Goal: Find specific page/section: Find specific page/section

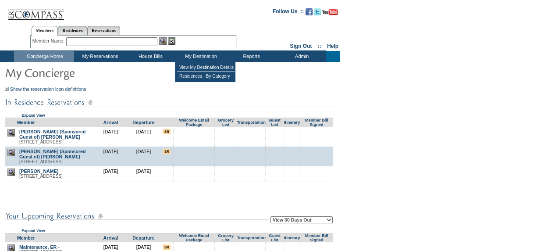
click at [194, 53] on td "My Destination" at bounding box center [200, 56] width 50 height 11
click at [200, 64] on td "View My Destination Details" at bounding box center [205, 67] width 57 height 9
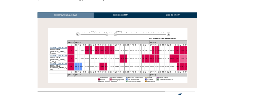
scroll to position [117, 0]
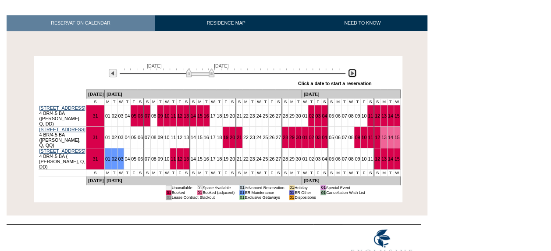
click at [353, 71] on img at bounding box center [352, 73] width 8 height 8
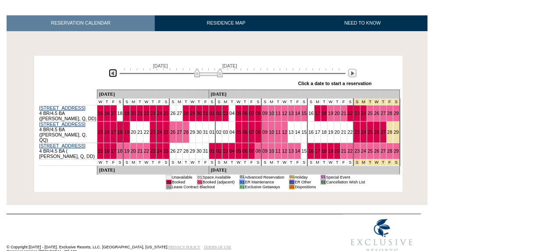
click at [112, 71] on img at bounding box center [113, 73] width 8 height 8
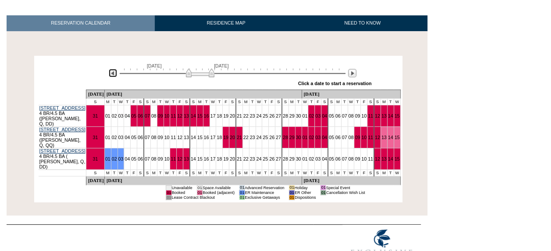
click at [115, 74] on img at bounding box center [113, 73] width 8 height 8
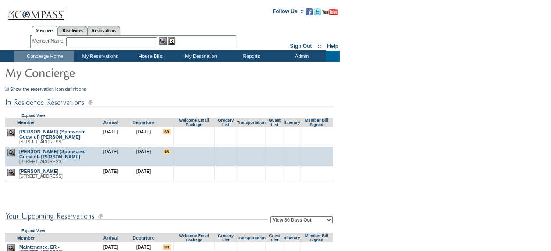
click at [79, 41] on input "text" at bounding box center [111, 41] width 91 height 9
type input "dr roesntal"
click at [164, 42] on img at bounding box center [162, 40] width 7 height 7
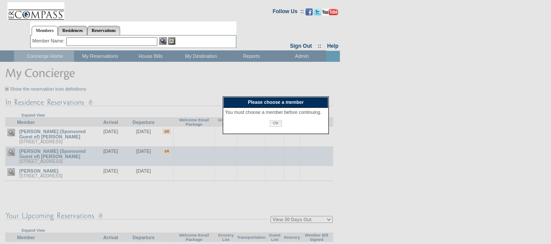
click at [279, 127] on input "OK" at bounding box center [276, 123] width 12 height 7
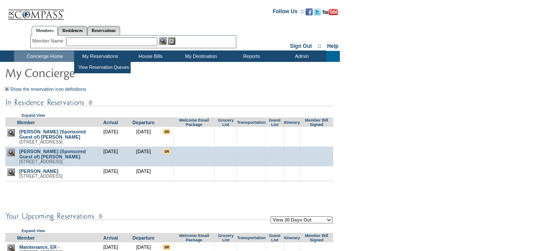
click at [81, 39] on input "text" at bounding box center [111, 41] width 91 height 9
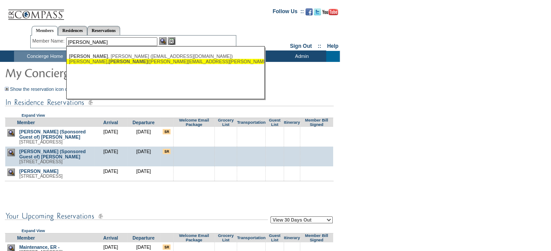
click at [109, 61] on span "Arnold" at bounding box center [128, 61] width 39 height 5
type input "Rosenthal, Arnold (arnold.rosenthal@gmail.com)"
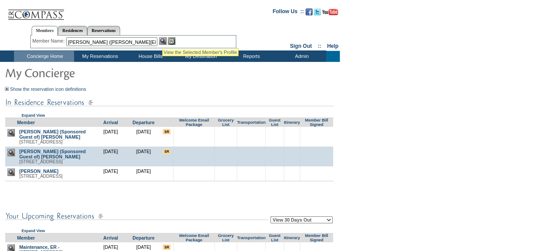
click at [163, 38] on img at bounding box center [162, 40] width 7 height 7
